Goal: Transaction & Acquisition: Purchase product/service

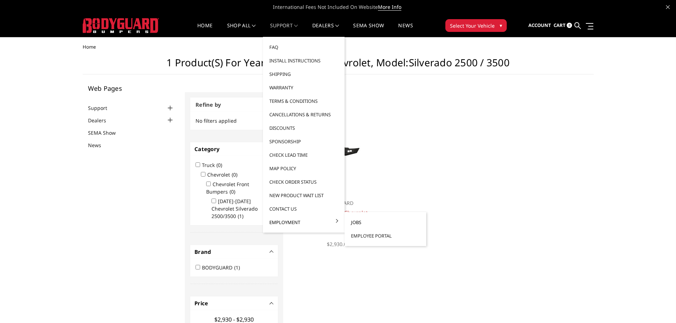
click at [359, 224] on link "Jobs" at bounding box center [385, 222] width 76 height 13
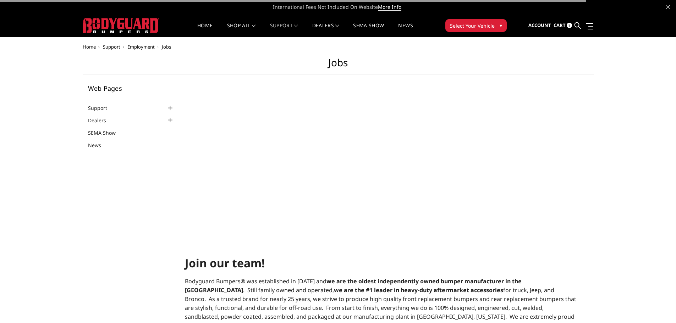
select select "US"
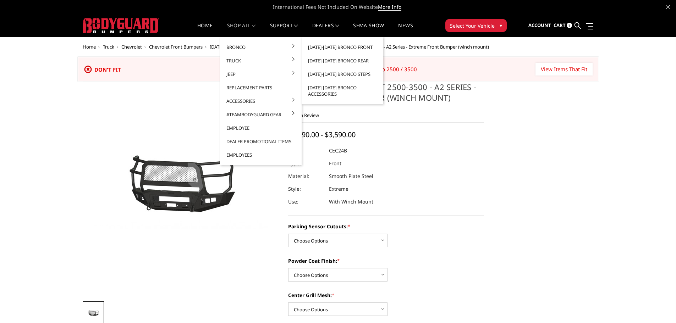
drag, startPoint x: 258, startPoint y: 51, endPoint x: 303, endPoint y: 50, distance: 45.8
click at [302, 50] on li "Bronco 2021-2025 Bronco Front 2021-2025 Bronco Rear 2021-2025 Bronco Steps 2021…" at bounding box center [261, 46] width 82 height 13
click at [321, 91] on link "[DATE]-[DATE] Bronco Accessories" at bounding box center [342, 91] width 76 height 20
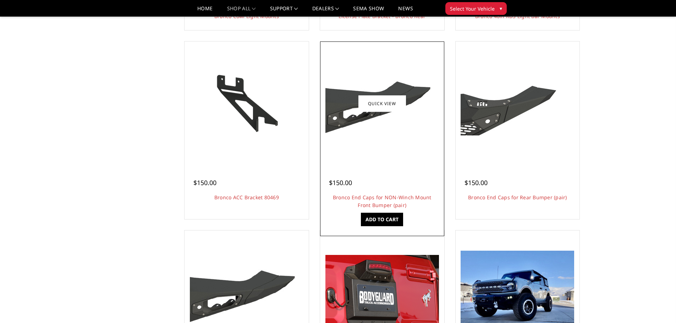
scroll to position [319, 0]
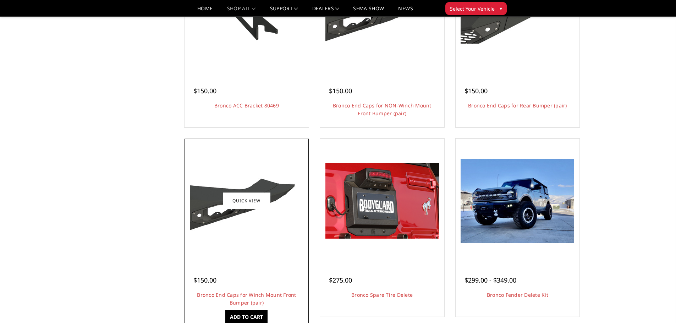
click at [245, 246] on div at bounding box center [246, 200] width 121 height 121
